Goal: Information Seeking & Learning: Learn about a topic

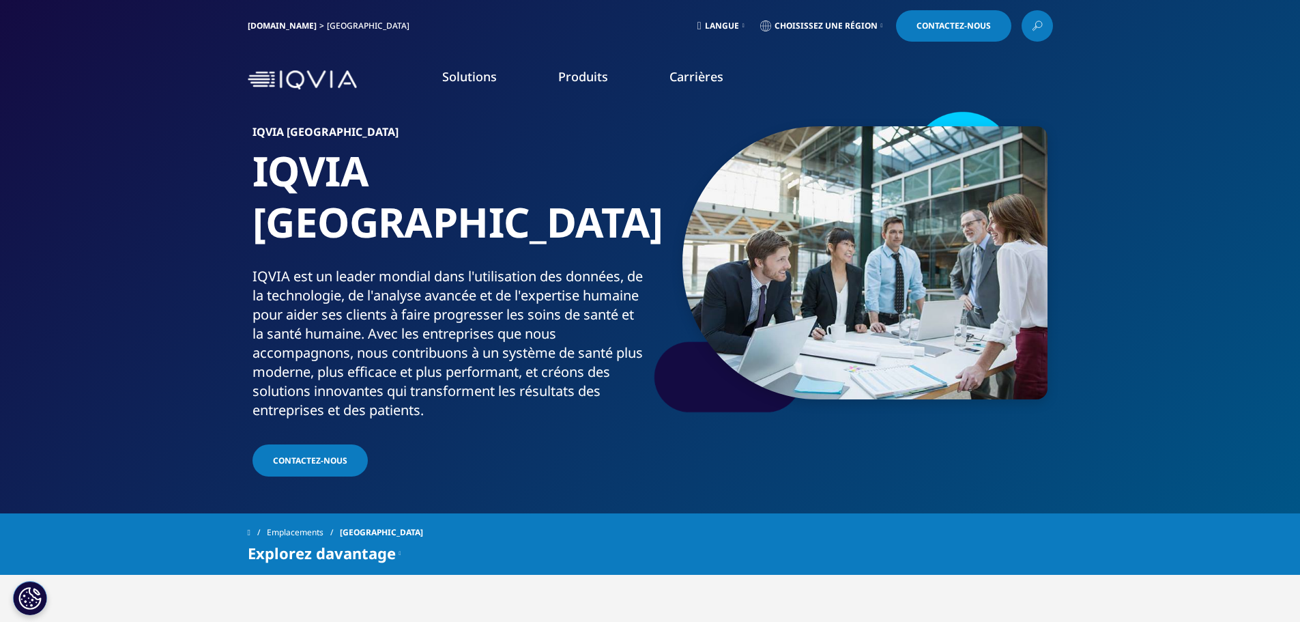
click at [1192, 128] on section "IQVIA Belgique IQVIA Belgique IQVIA est un leader mondial dans l'utilisation de…" at bounding box center [650, 256] width 1300 height 513
